Goal: Find specific page/section: Find specific page/section

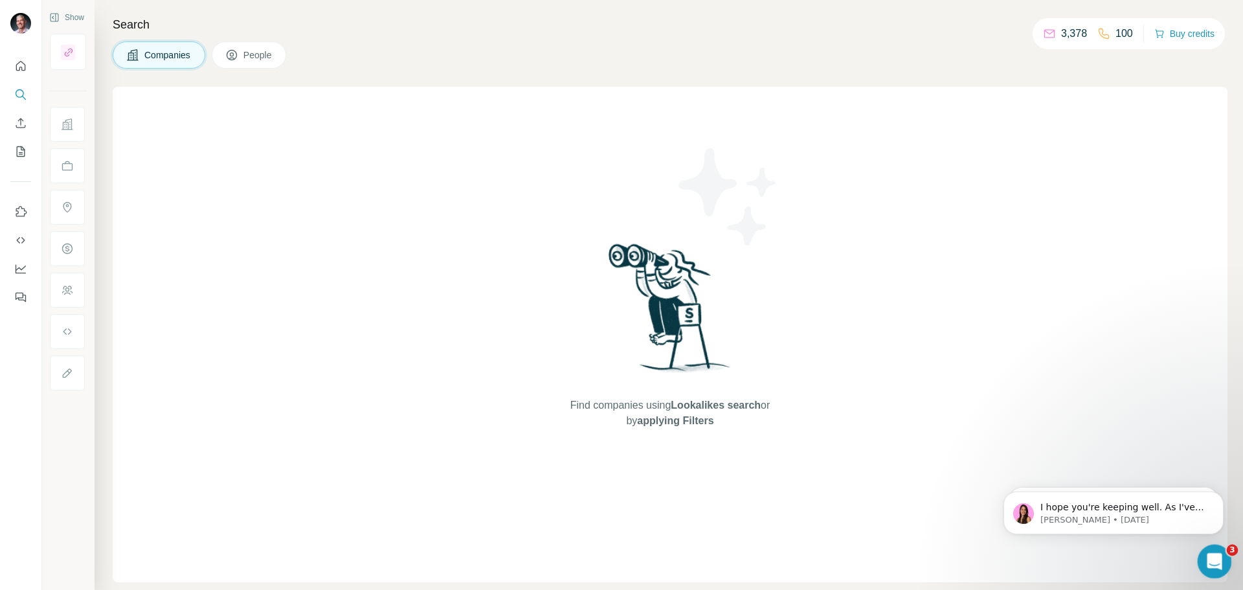
click at [1208, 557] on icon "Open Intercom Messenger" at bounding box center [1213, 559] width 21 height 21
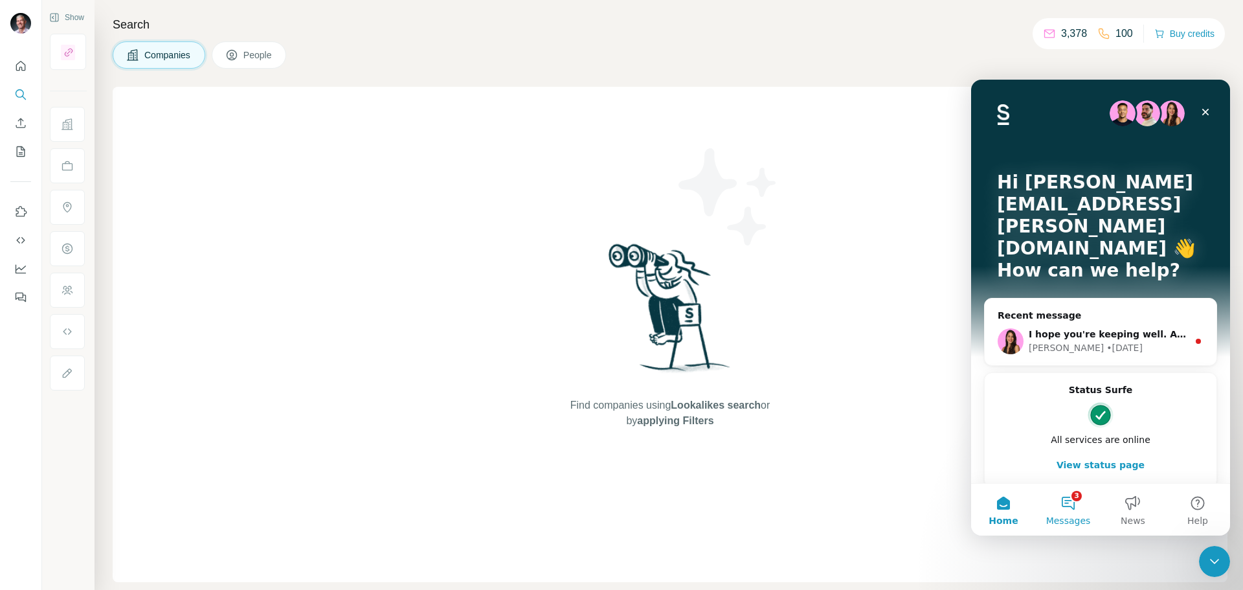
click at [1070, 497] on button "3 Messages" at bounding box center [1068, 510] width 65 height 52
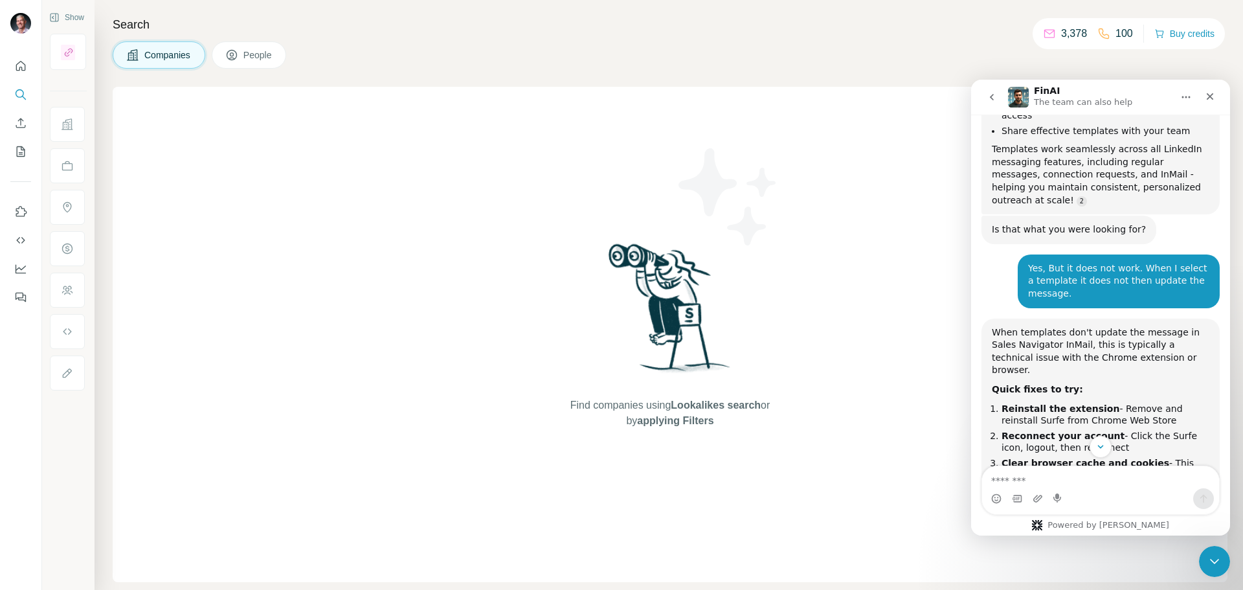
scroll to position [15104, 0]
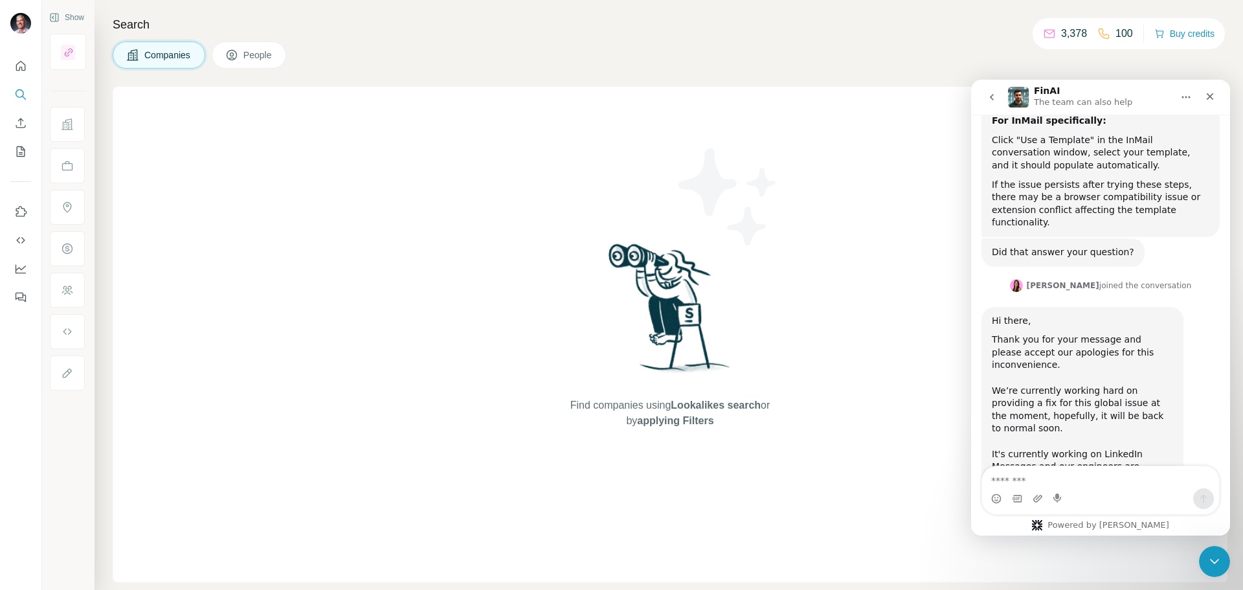
drag, startPoint x: 1226, startPoint y: 167, endPoint x: 991, endPoint y: 80, distance: 250.8
click at [1217, 93] on div "Close" at bounding box center [1210, 96] width 23 height 23
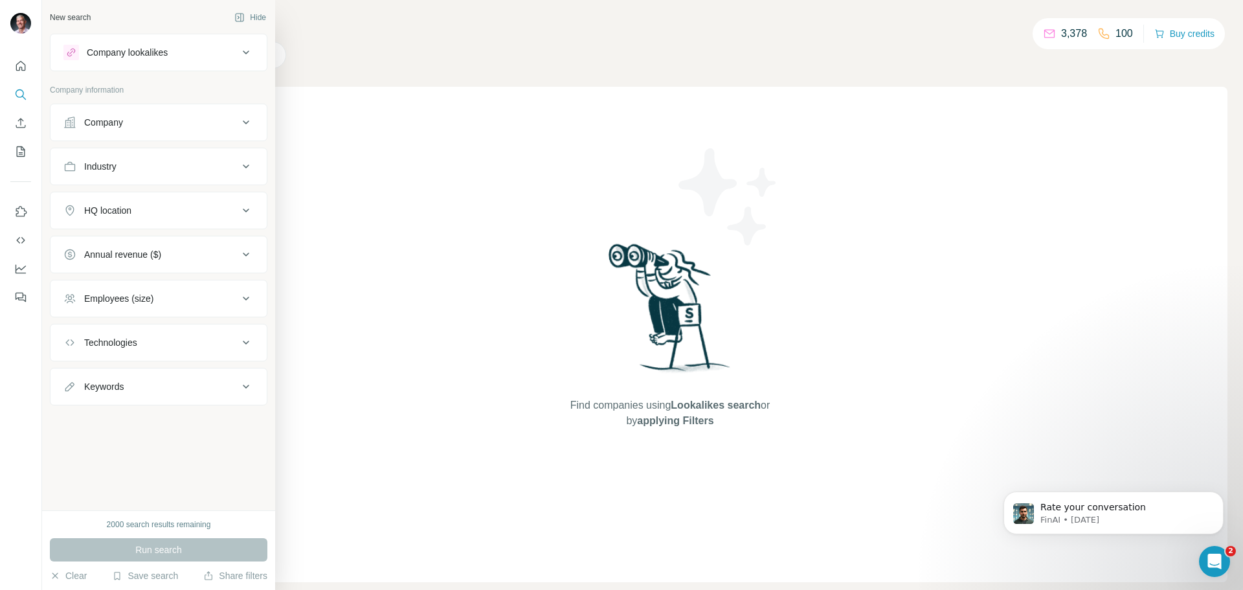
click at [87, 120] on div "Company" at bounding box center [103, 122] width 39 height 13
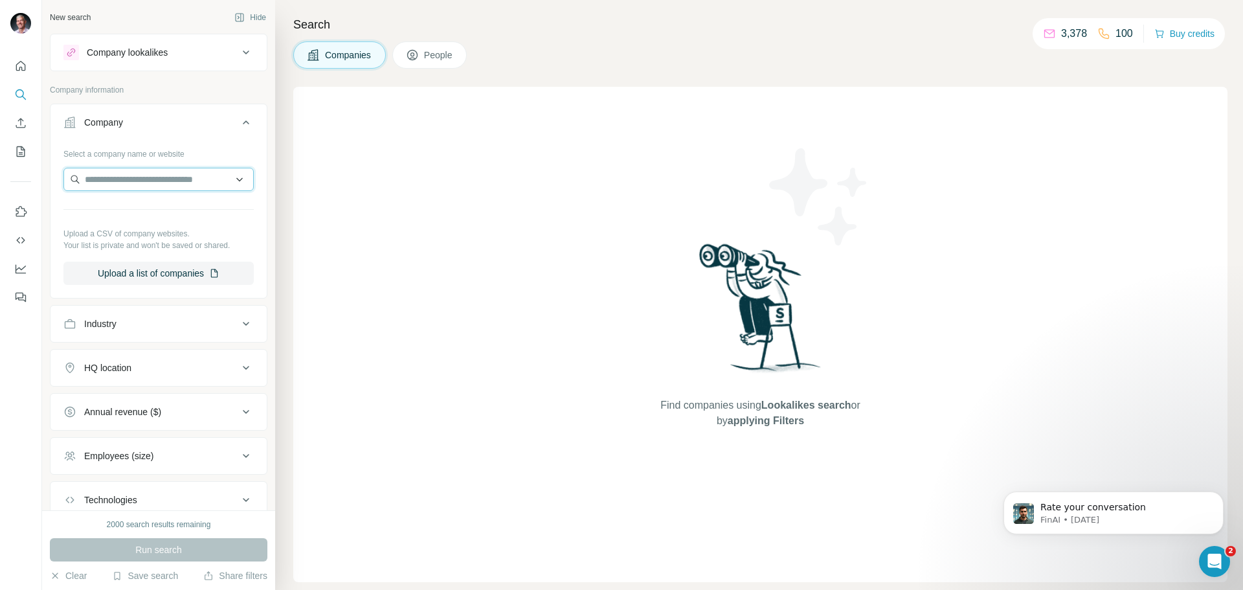
click at [117, 180] on input "text" at bounding box center [158, 179] width 190 height 23
type input "*"
click at [168, 175] on input "text" at bounding box center [158, 179] width 190 height 23
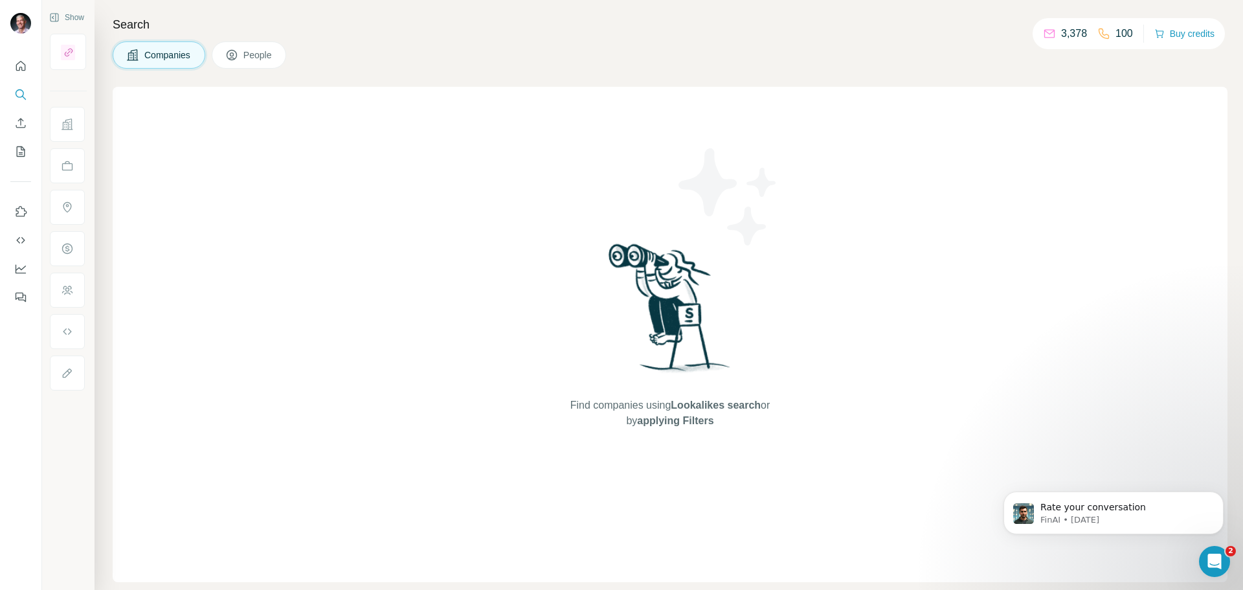
click at [258, 52] on span "People" at bounding box center [258, 55] width 30 height 13
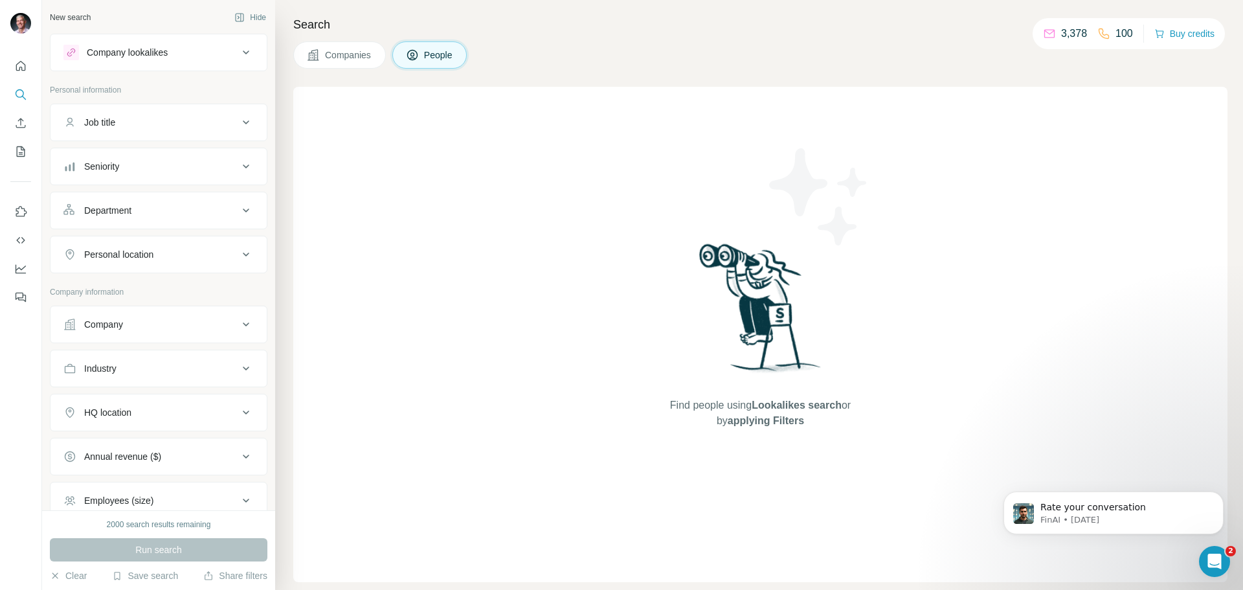
click at [238, 326] on icon at bounding box center [246, 325] width 16 height 16
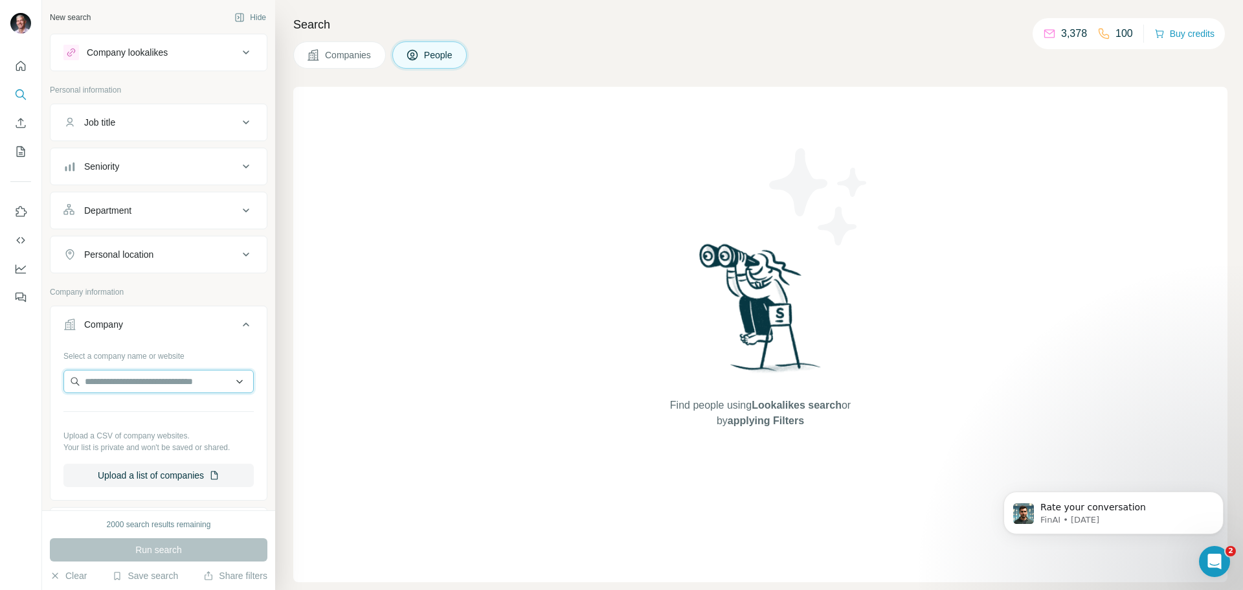
click at [155, 381] on input "text" at bounding box center [158, 381] width 190 height 23
type input "**********"
click at [920, 265] on div "Find people using Lookalikes search or by applying Filters" at bounding box center [760, 334] width 934 height 495
